Goal: Task Accomplishment & Management: Manage account settings

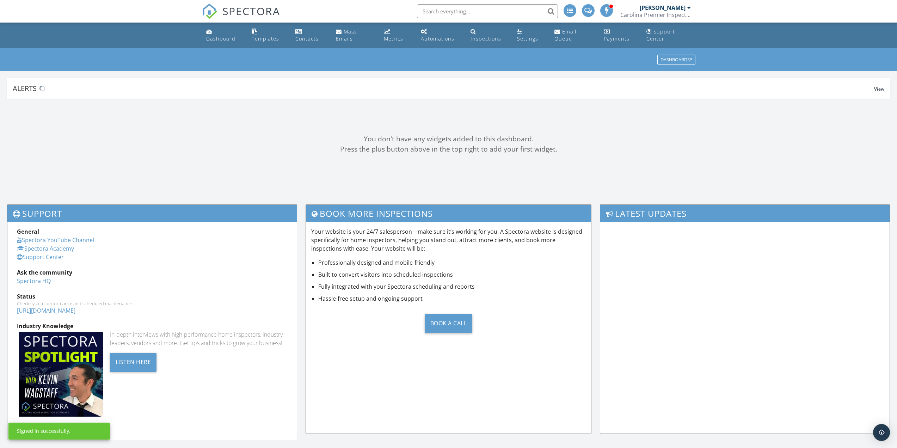
click at [440, 11] on input "text" at bounding box center [487, 11] width 141 height 14
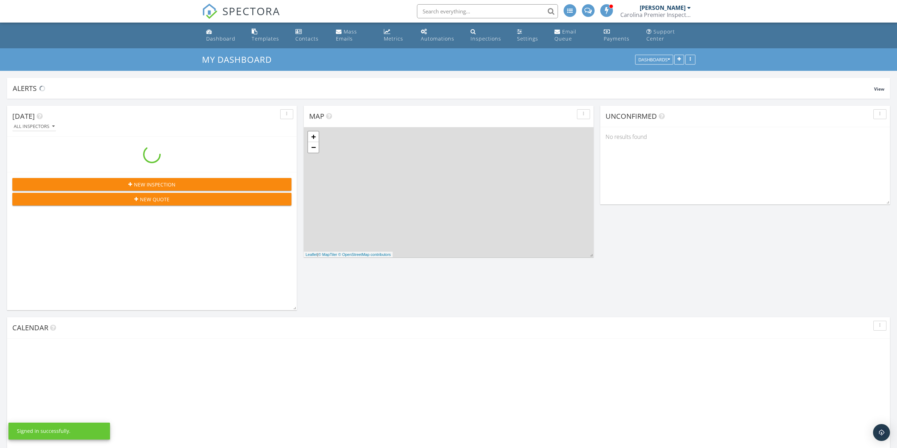
scroll to position [1005, 908]
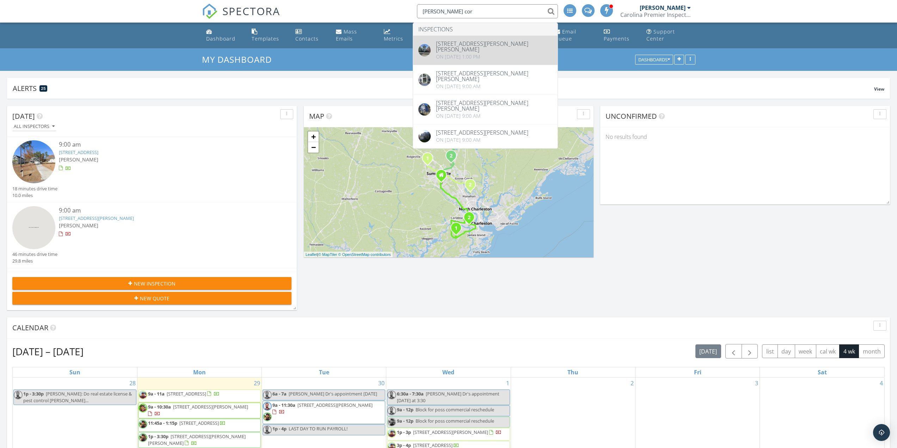
type input "bowen cor"
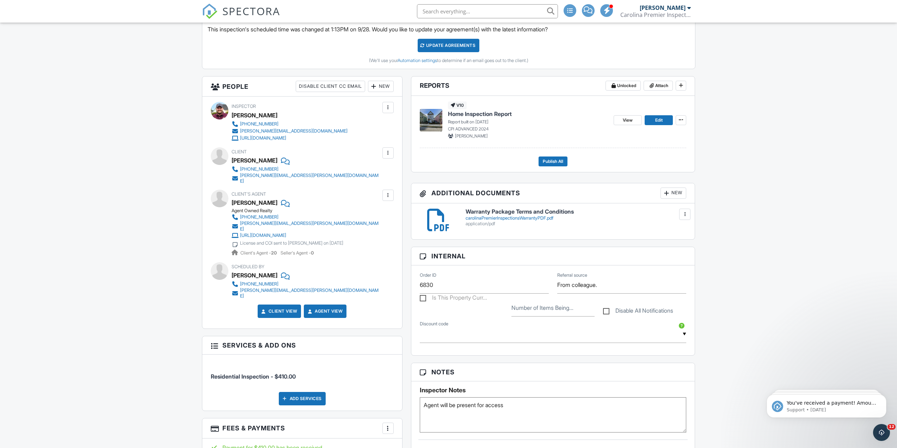
click at [301, 392] on div "Add Services" at bounding box center [302, 398] width 47 height 13
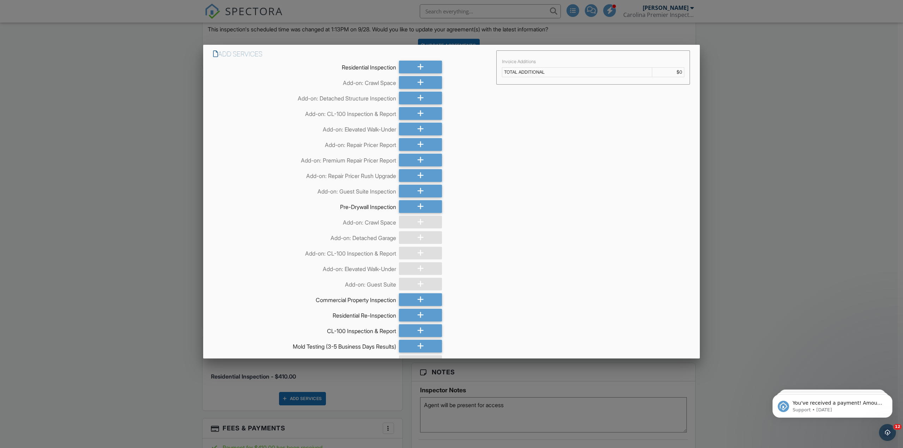
click at [124, 127] on div at bounding box center [451, 245] width 903 height 560
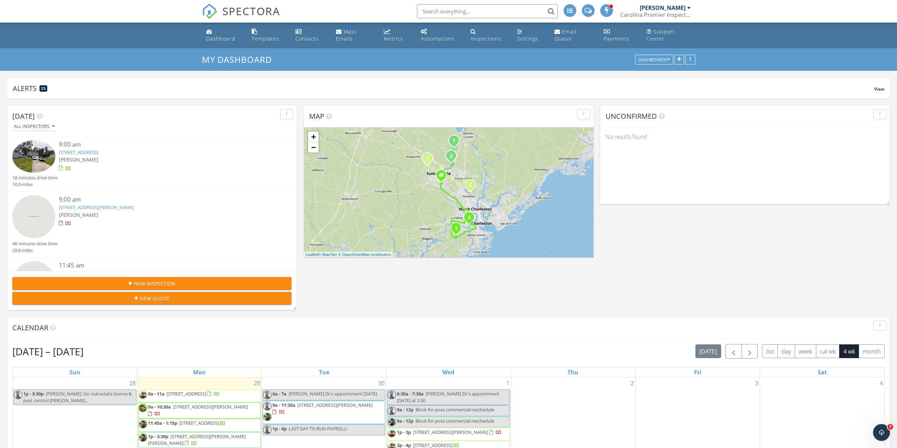
click at [512, 10] on input "text" at bounding box center [487, 11] width 141 height 14
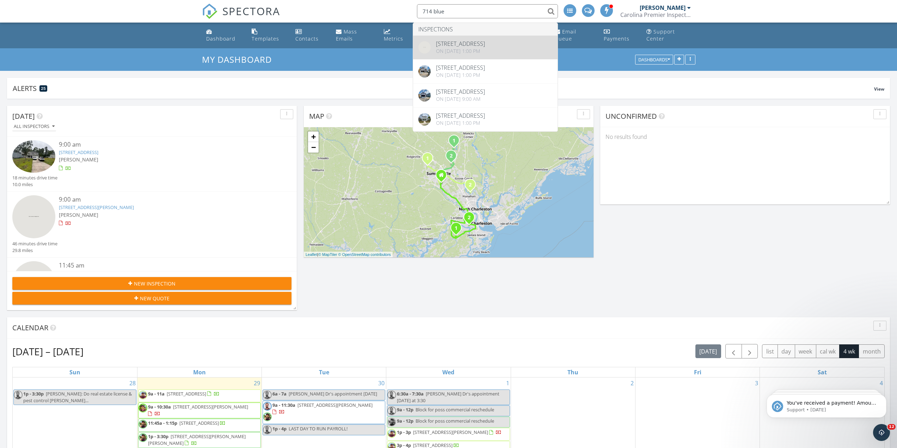
type input "714 blue"
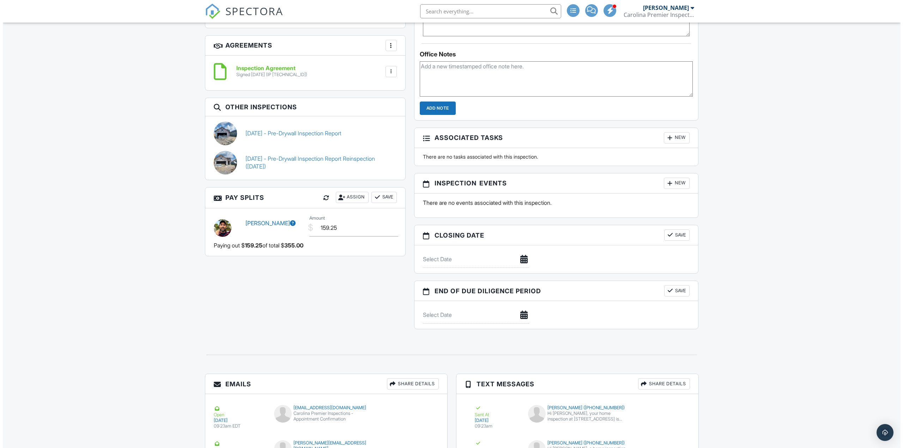
scroll to position [811, 0]
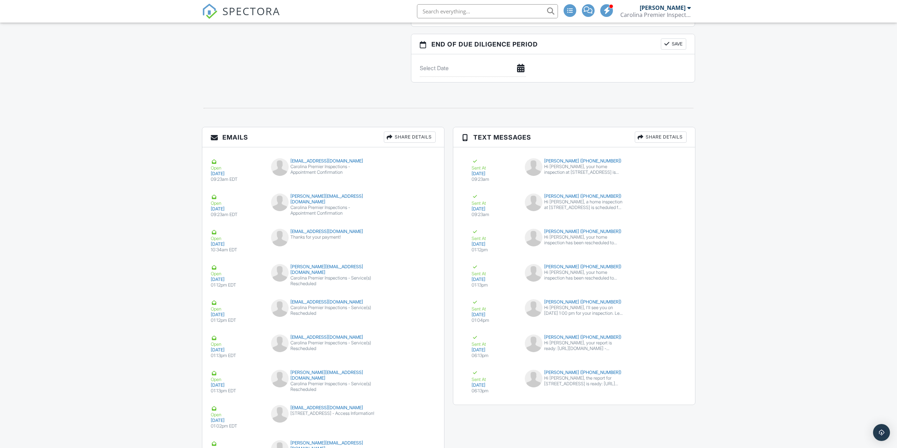
click at [411, 137] on div "Share Details" at bounding box center [410, 137] width 52 height 11
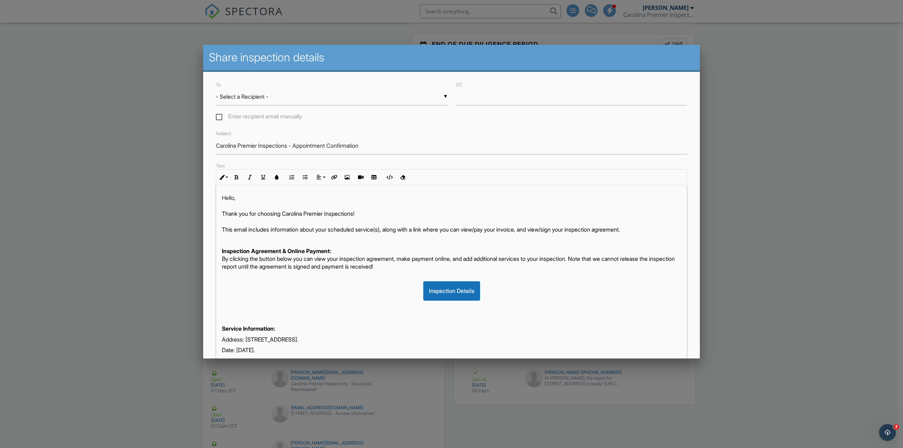
scroll to position [0, 0]
click at [293, 106] on div "To ▼ - Select a Recipient - - Select a Recipient - Julie Casey (Client) Telicia…" at bounding box center [332, 101] width 240 height 42
click at [222, 115] on label "Enter recipient email manually" at bounding box center [259, 117] width 86 height 9
click at [220, 115] on input "Enter recipient email manually" at bounding box center [218, 117] width 5 height 5
checkbox input "true"
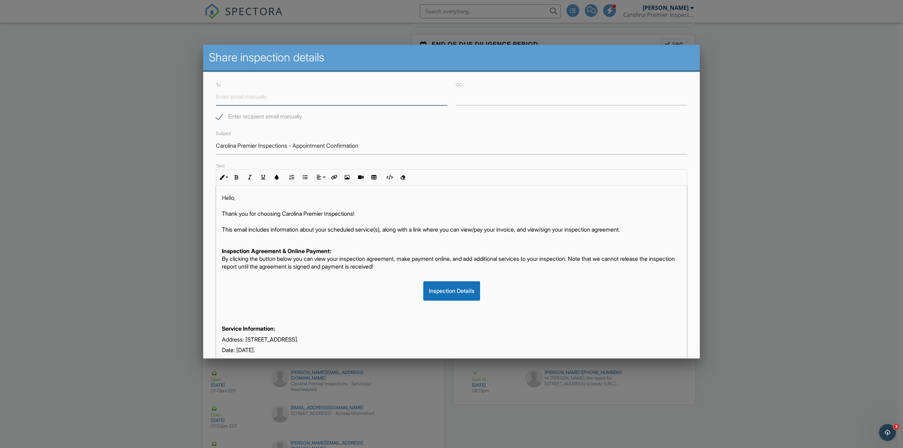
click at [268, 96] on input "To" at bounding box center [331, 96] width 231 height 17
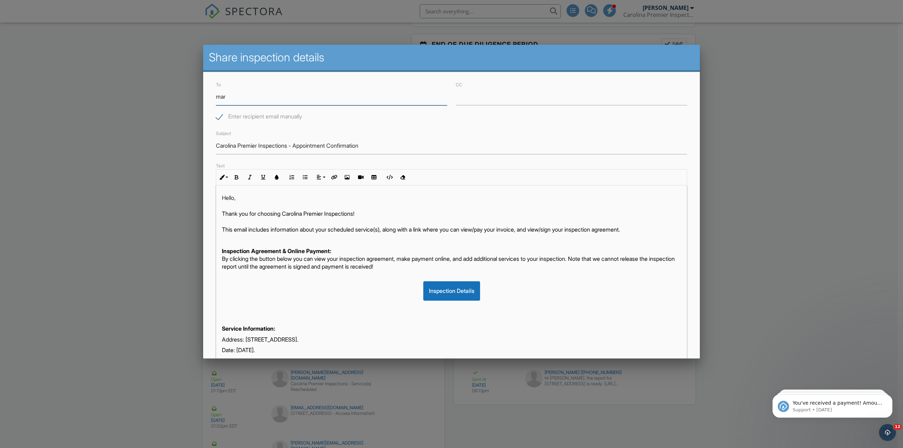
type input "maryhasthekeys@gmail.com"
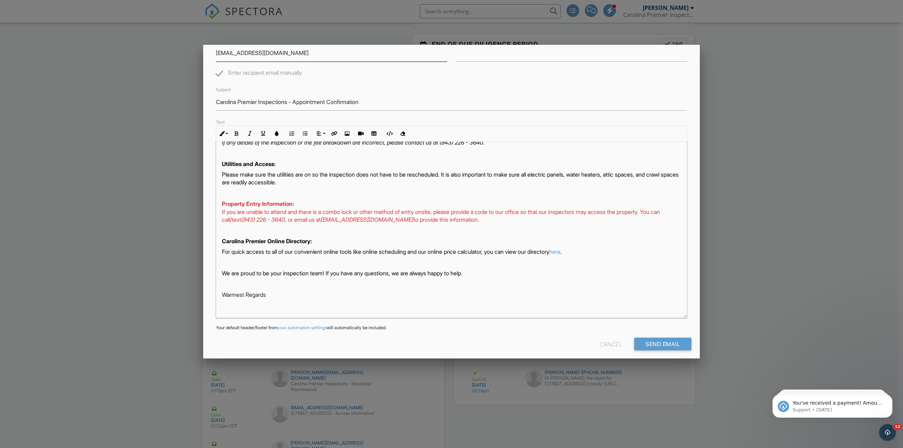
scroll to position [49, 0]
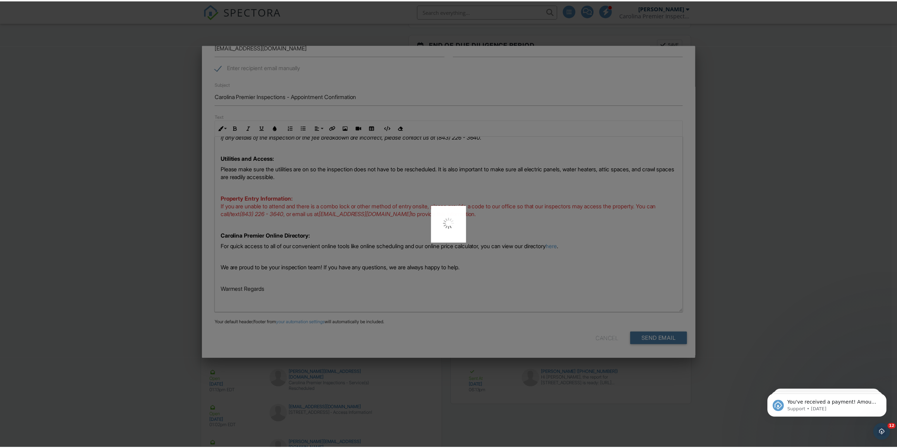
scroll to position [200, 0]
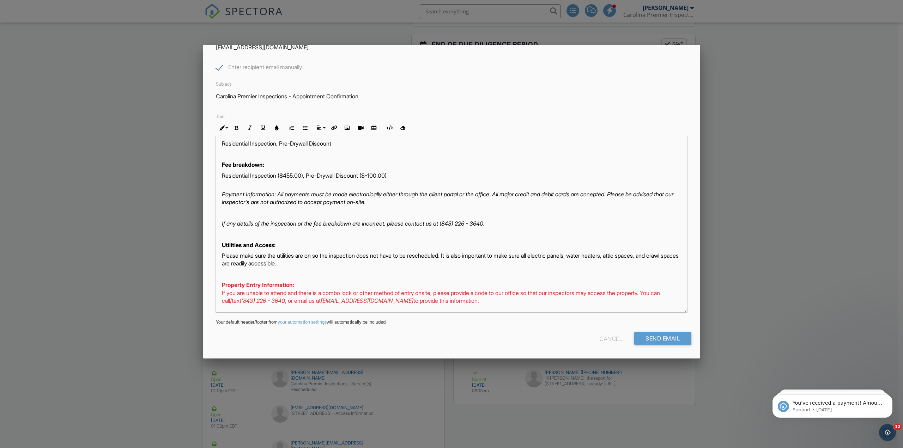
click at [119, 139] on div at bounding box center [451, 245] width 903 height 560
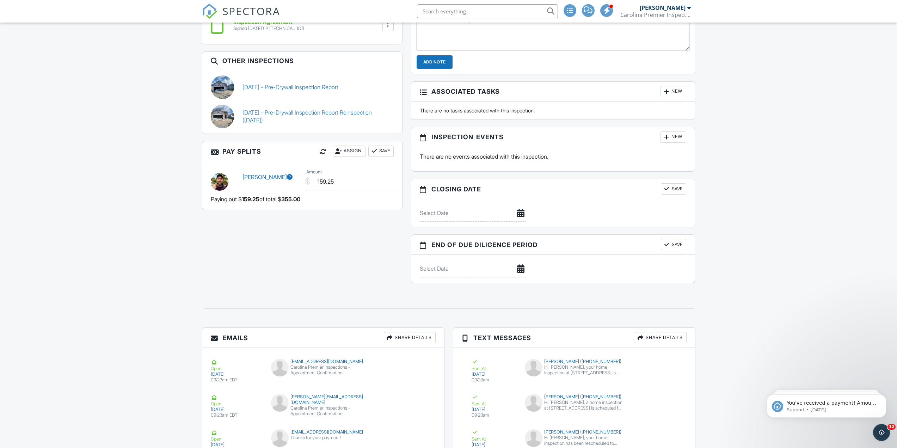
scroll to position [0, 0]
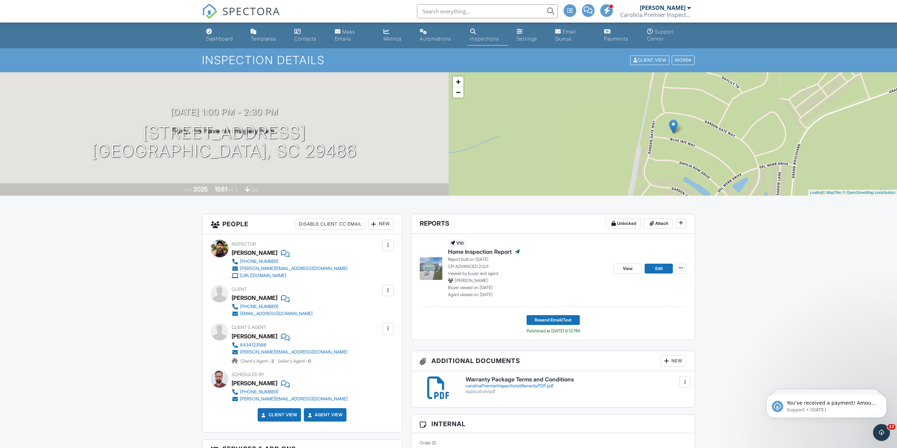
click at [458, 13] on input "text" at bounding box center [487, 11] width 141 height 14
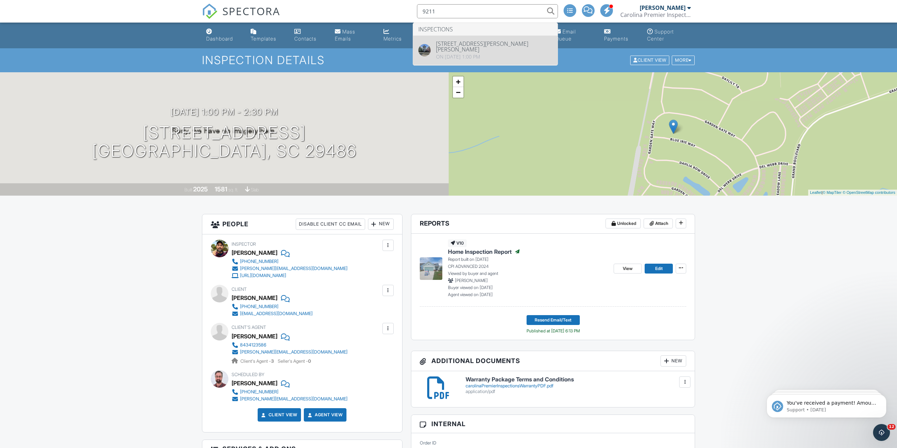
type input "9211"
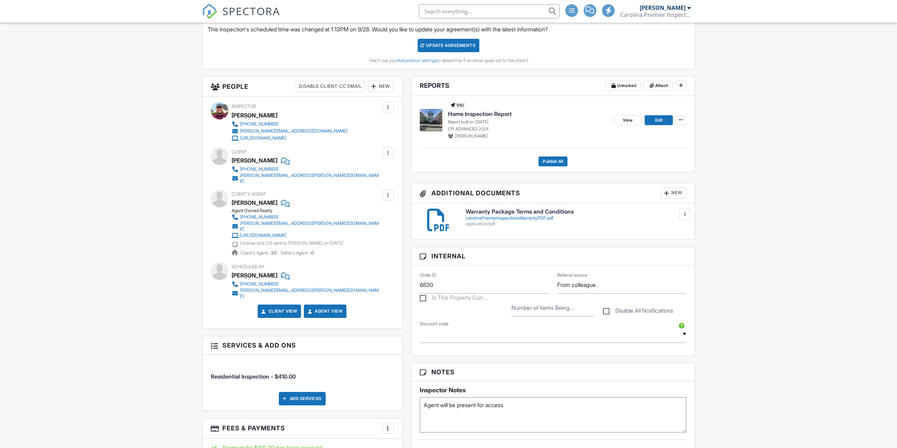
click at [296, 392] on div "Add Services" at bounding box center [302, 398] width 47 height 13
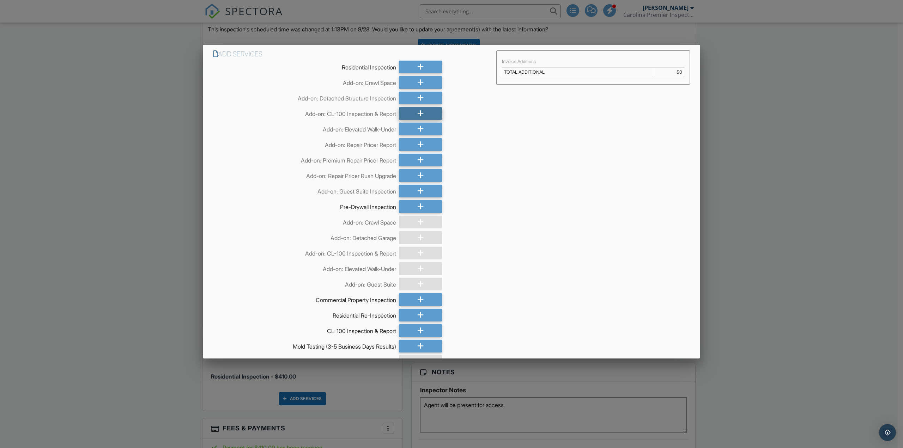
click at [408, 112] on div at bounding box center [420, 113] width 43 height 13
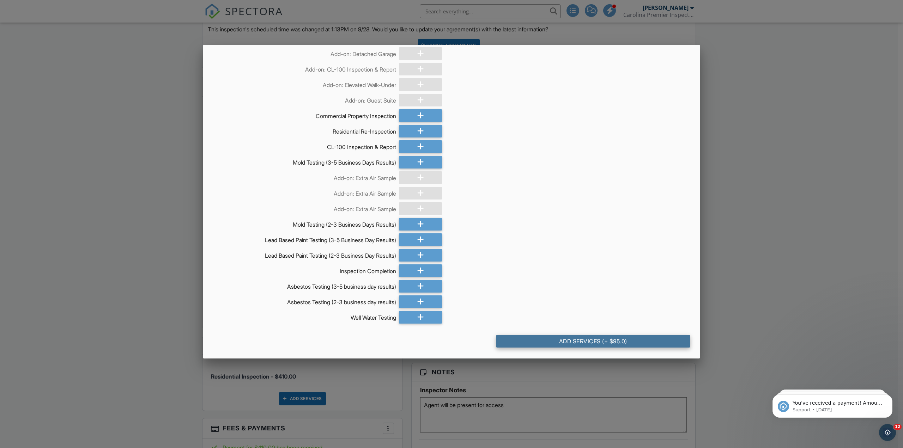
click at [622, 341] on div "Add Services (+ $95.0)" at bounding box center [593, 341] width 194 height 13
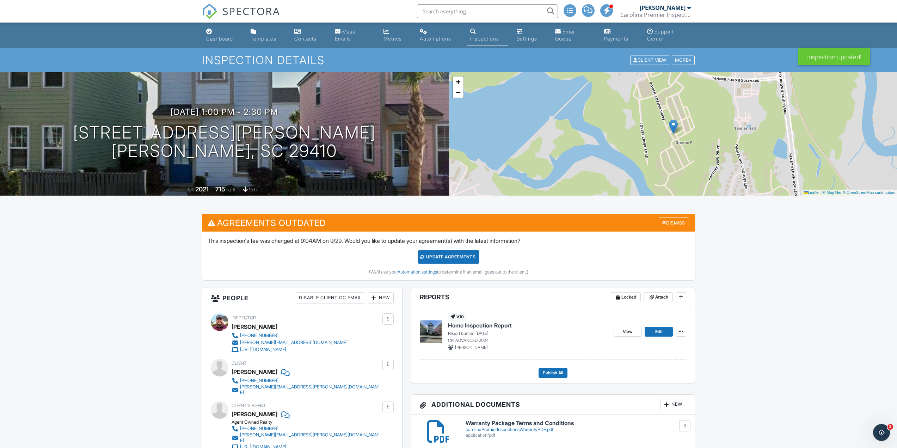
drag, startPoint x: 775, startPoint y: 215, endPoint x: 775, endPoint y: 220, distance: 4.9
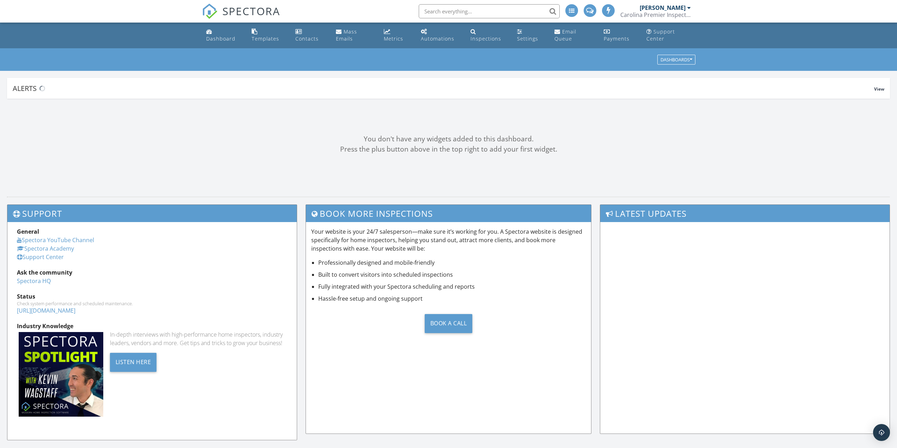
click at [662, 17] on div "Carolina Premier Inspections LLC" at bounding box center [655, 14] width 71 height 7
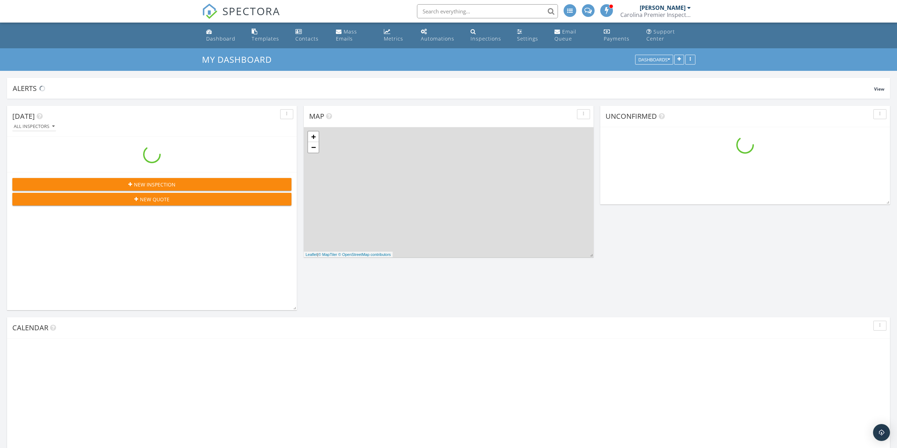
scroll to position [1005, 908]
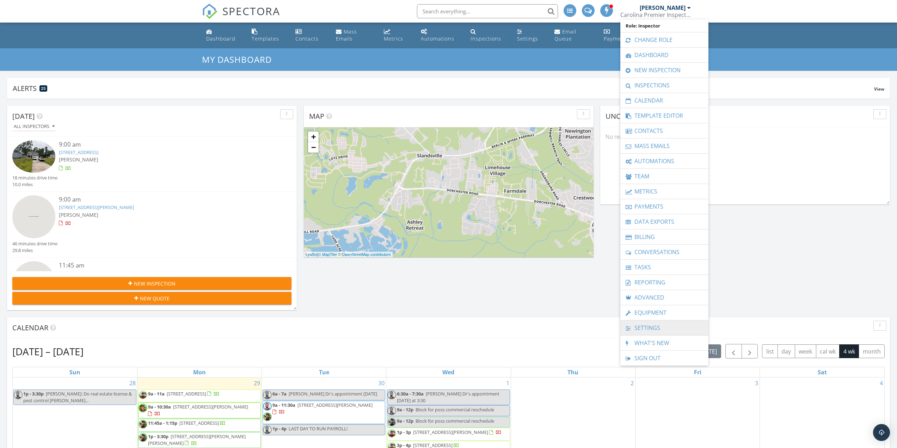
click at [662, 324] on link "Settings" at bounding box center [664, 327] width 81 height 15
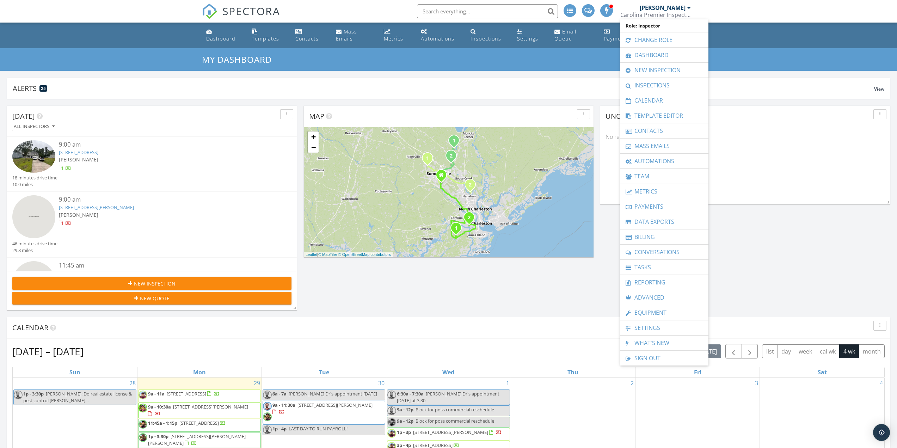
scroll to position [0, 0]
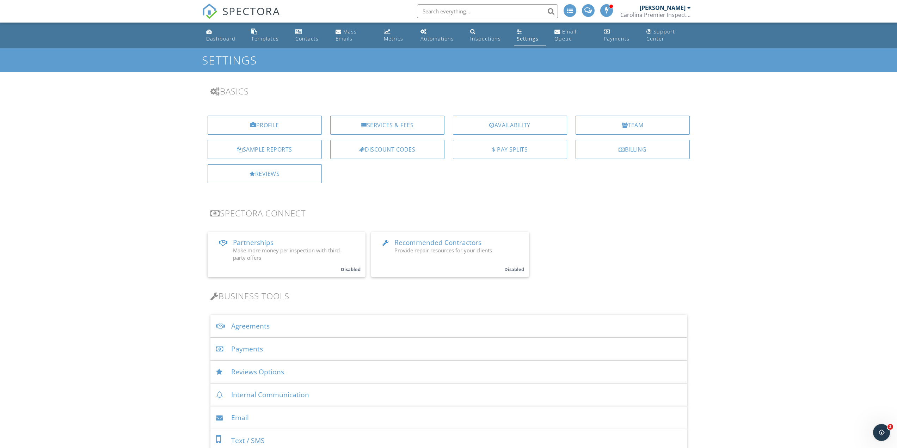
click at [678, 10] on div "[PERSON_NAME]" at bounding box center [663, 7] width 46 height 7
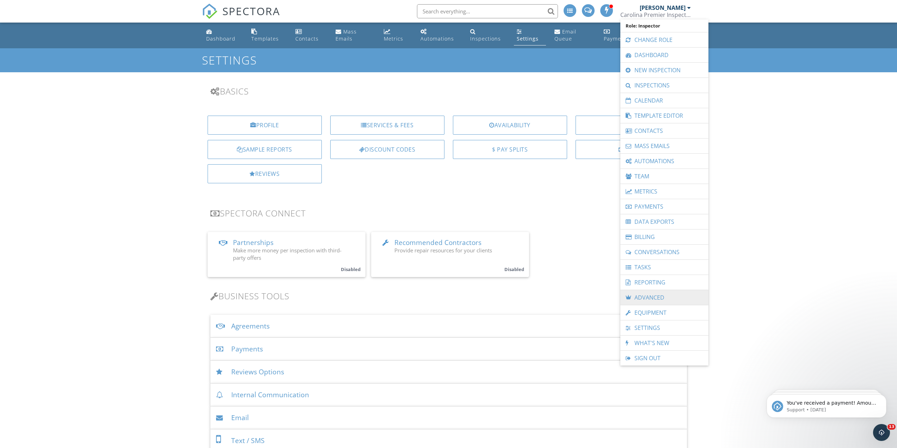
click at [659, 298] on link "Advanced" at bounding box center [664, 297] width 81 height 15
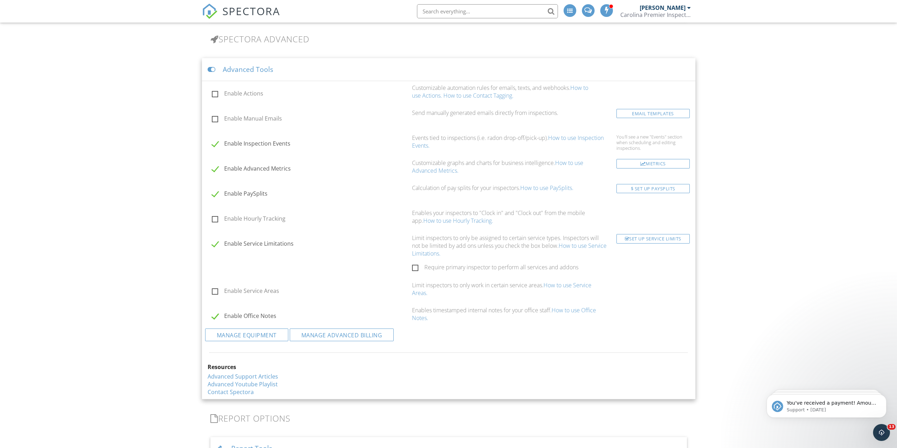
scroll to position [655, 0]
click at [314, 334] on link "Manage Advanced Billing" at bounding box center [342, 333] width 104 height 13
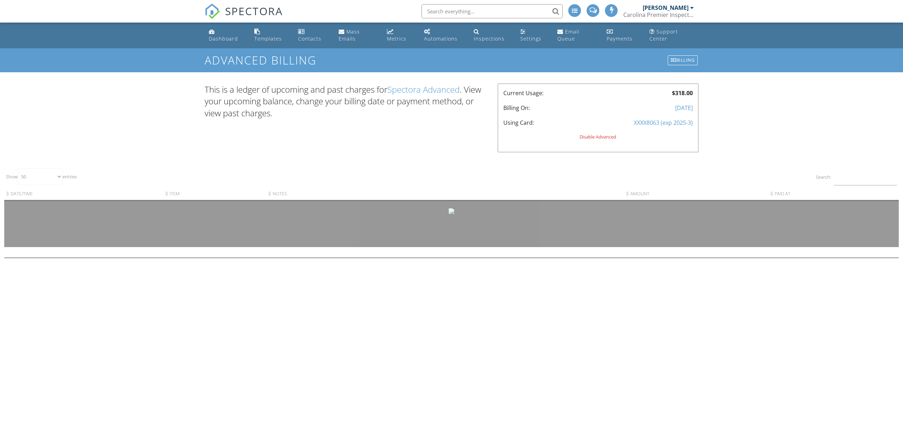
select select "50"
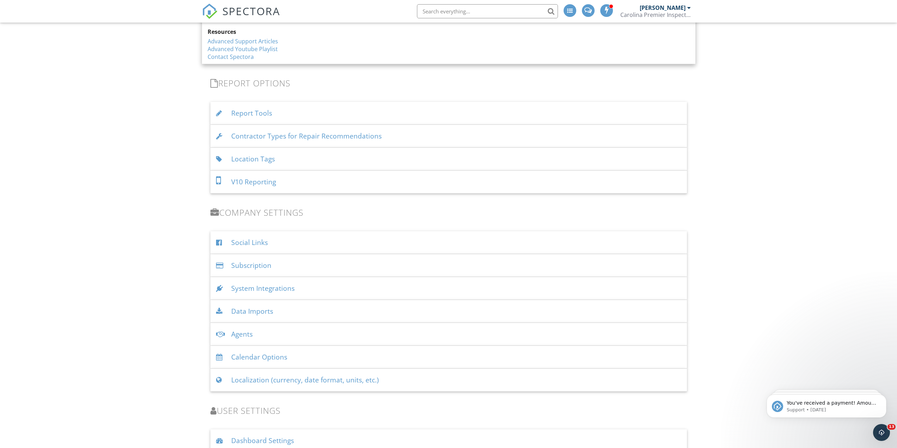
scroll to position [1008, 0]
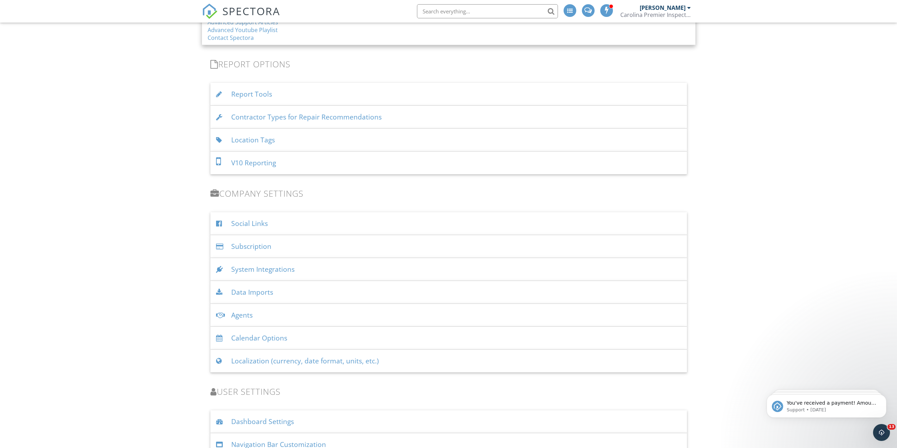
click at [308, 267] on div "System Integrations" at bounding box center [448, 269] width 477 height 23
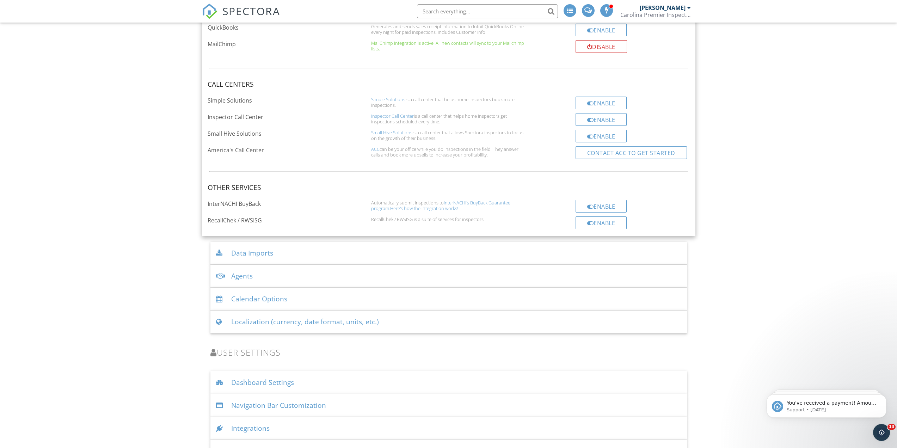
scroll to position [1449, 0]
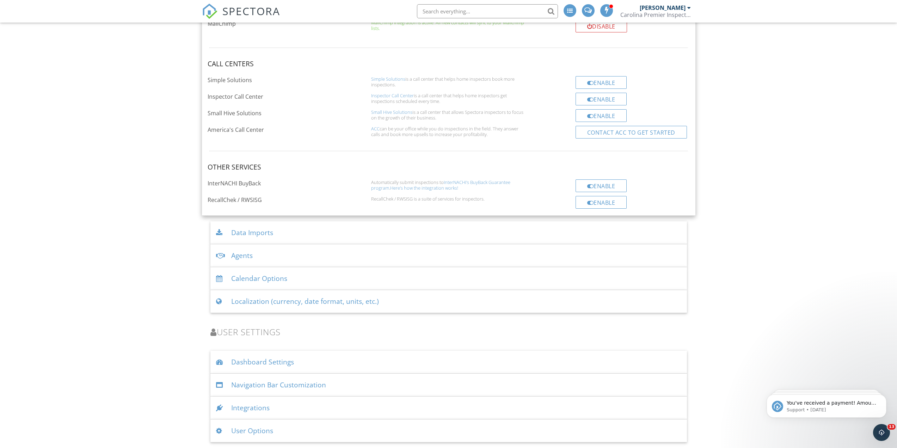
click at [287, 415] on div "Integrations" at bounding box center [448, 408] width 477 height 23
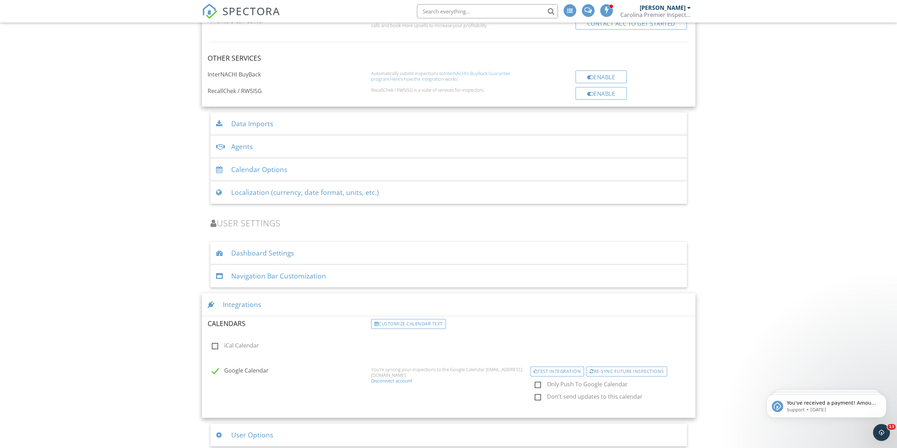
scroll to position [1563, 0]
click at [276, 303] on div "Integrations" at bounding box center [449, 300] width 494 height 23
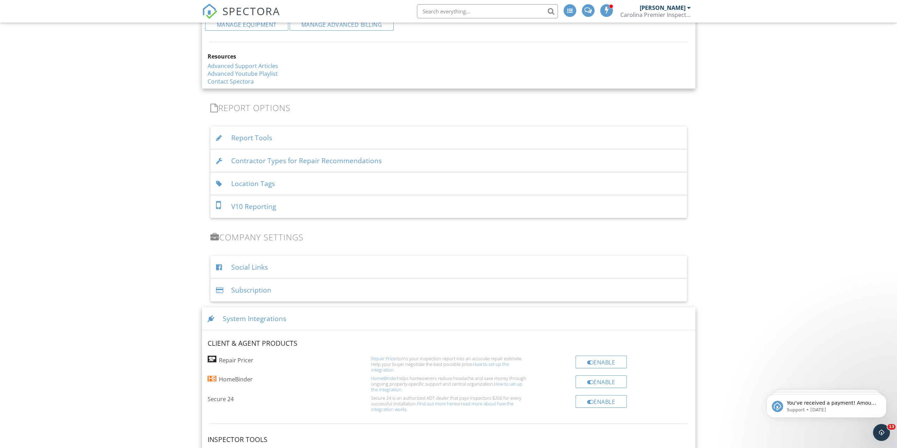
scroll to position [956, 0]
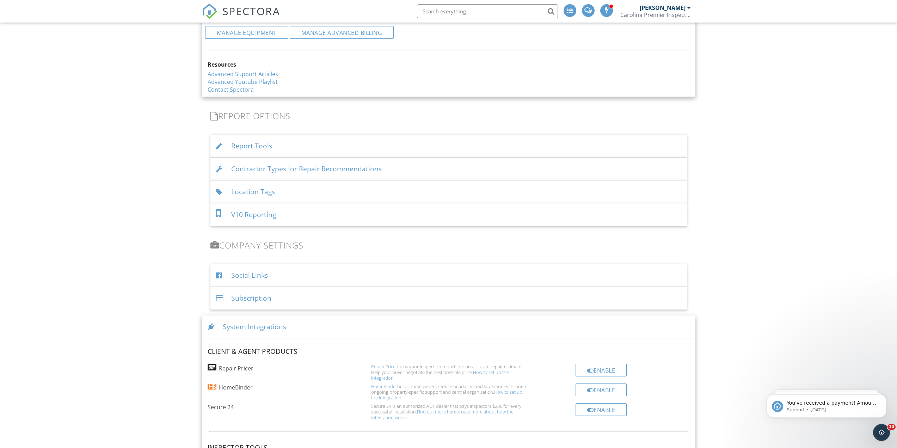
click at [307, 328] on div "System Integrations" at bounding box center [449, 327] width 494 height 23
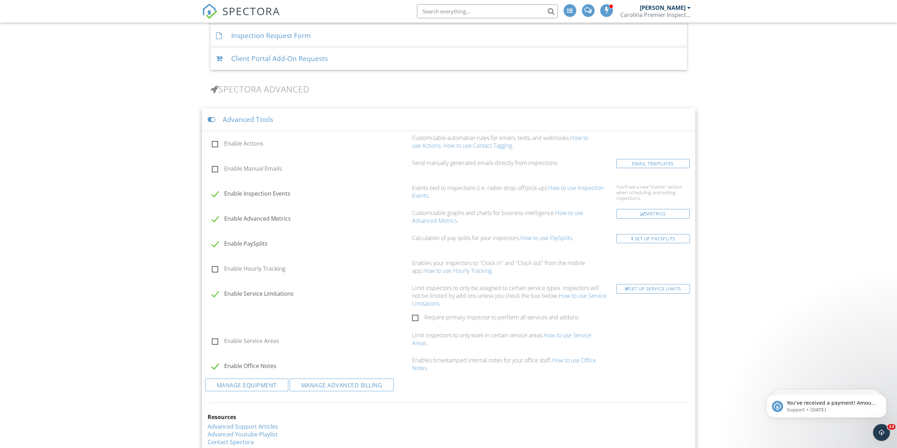
scroll to position [427, 0]
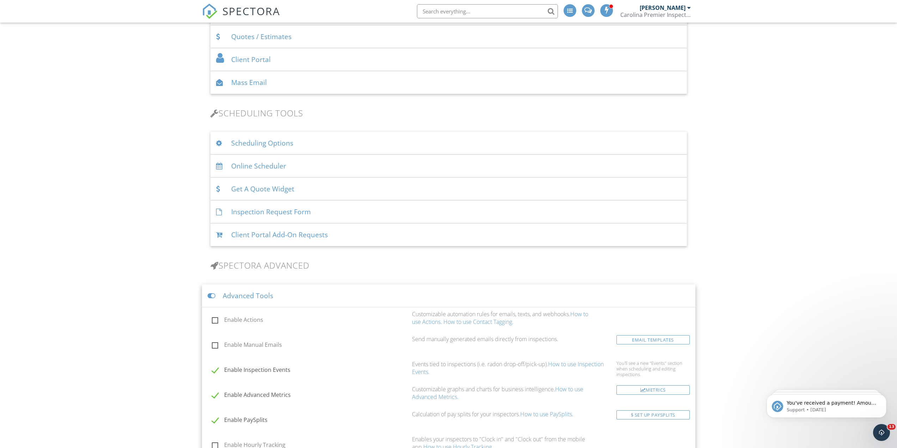
click at [314, 167] on div "Online Scheduler" at bounding box center [448, 166] width 477 height 23
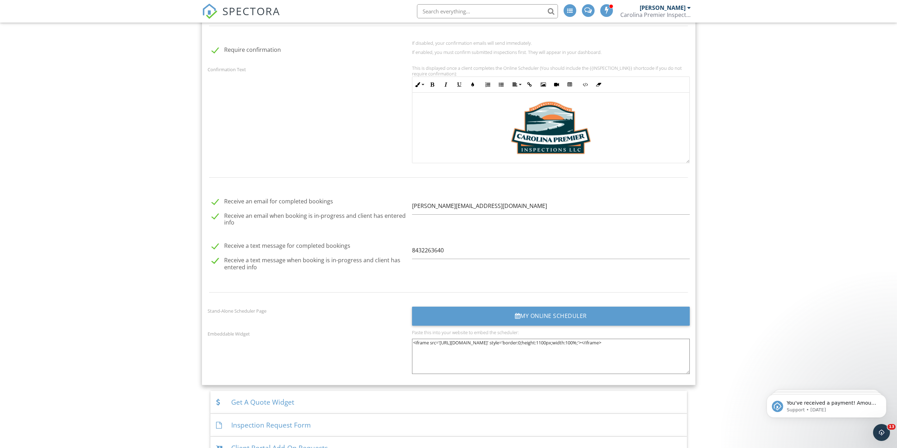
scroll to position [815, 0]
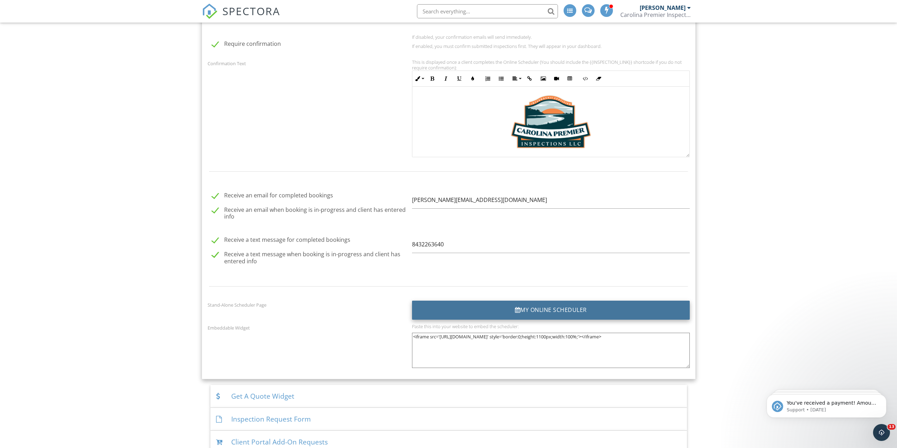
click at [509, 310] on div "My Online Scheduler" at bounding box center [551, 310] width 278 height 19
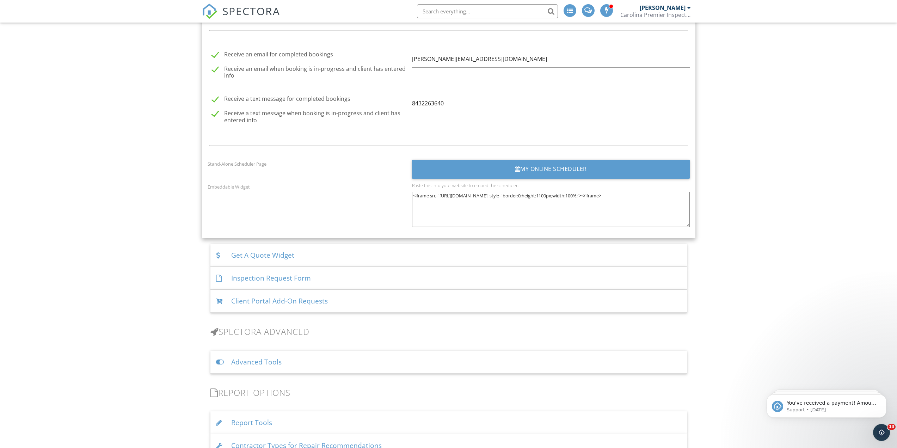
click at [257, 298] on div "Client Portal Add-On Requests" at bounding box center [448, 301] width 477 height 23
